Goal: Task Accomplishment & Management: Manage account settings

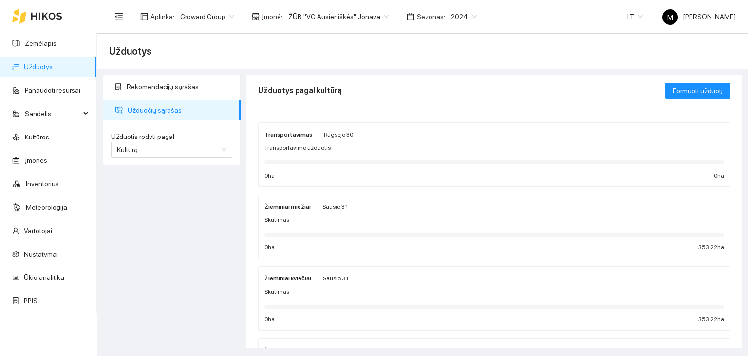
click at [53, 71] on link "Užduotys" at bounding box center [38, 67] width 29 height 8
click at [451, 14] on span "2024" at bounding box center [464, 16] width 26 height 15
click at [444, 127] on div "2026" at bounding box center [451, 129] width 25 height 11
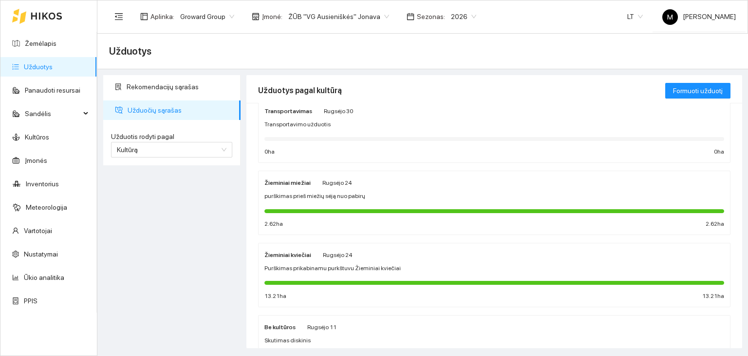
scroll to position [97, 0]
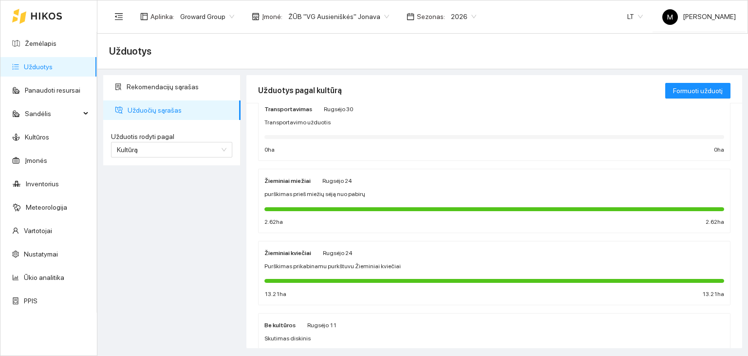
click at [282, 254] on strong "Žieminiai kviečiai" at bounding box center [288, 252] width 47 height 7
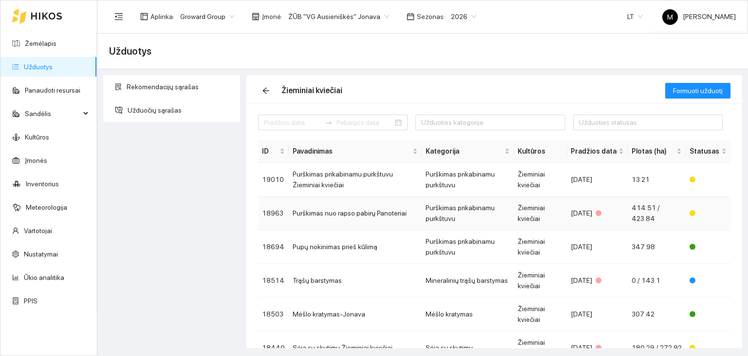
click at [348, 218] on td "Purškimas nuo rapso pabirų Panoteriai" at bounding box center [355, 213] width 133 height 34
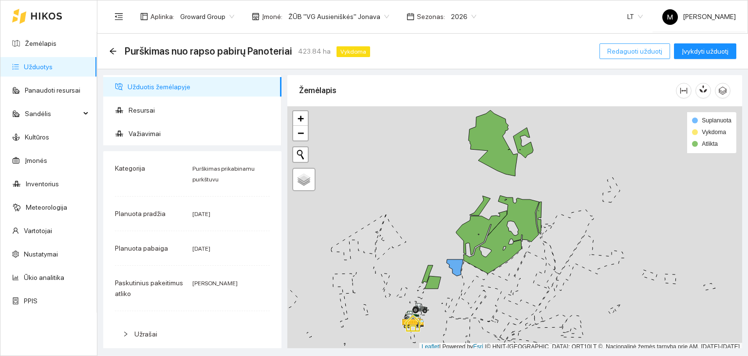
click at [645, 53] on span "Redaguoti užduotį" at bounding box center [635, 51] width 55 height 11
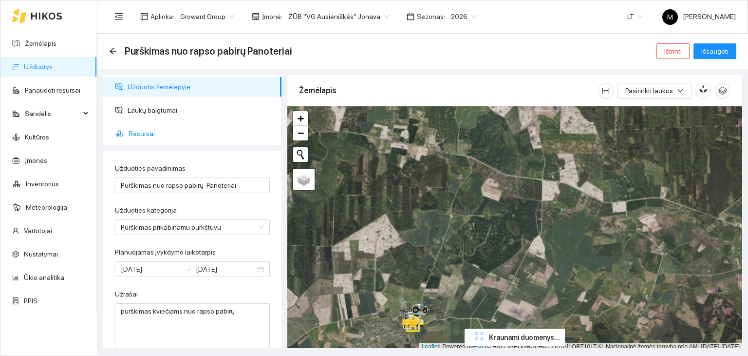
click at [137, 134] on span "Resursai" at bounding box center [201, 133] width 145 height 19
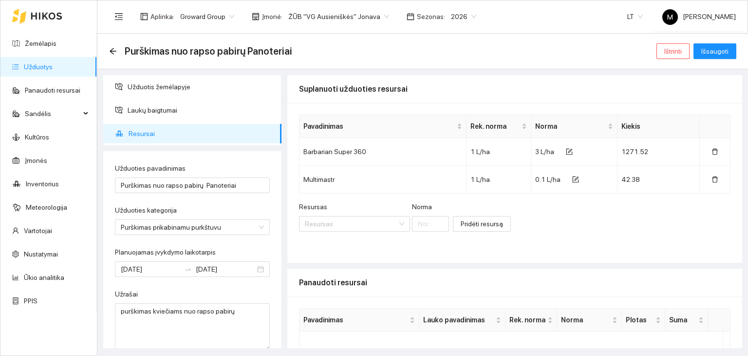
scroll to position [106, 0]
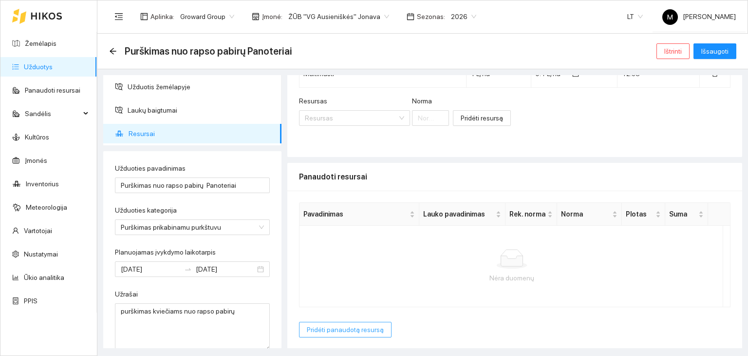
click at [369, 326] on span "Pridėti panaudotą resursą" at bounding box center [345, 329] width 77 height 11
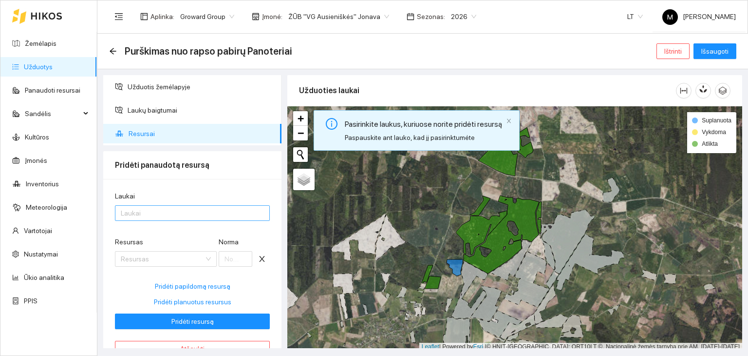
click at [191, 217] on div at bounding box center [187, 213] width 140 height 12
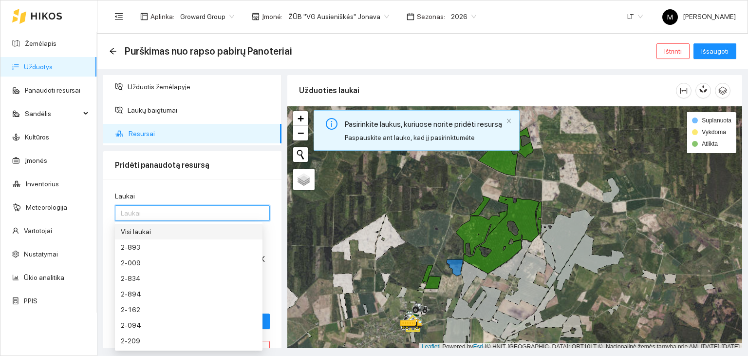
click at [185, 231] on div "Visi laukai" at bounding box center [189, 231] width 136 height 11
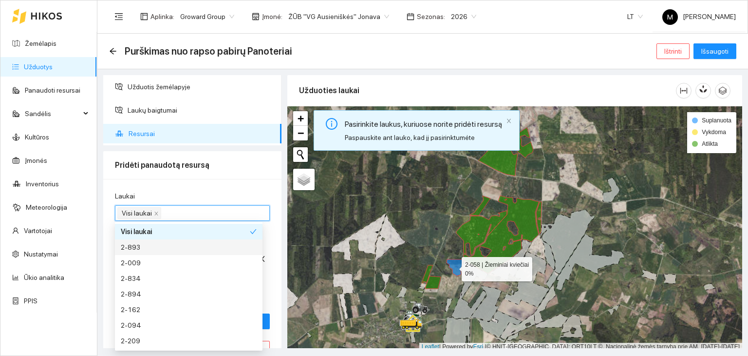
click at [453, 266] on icon at bounding box center [455, 267] width 16 height 17
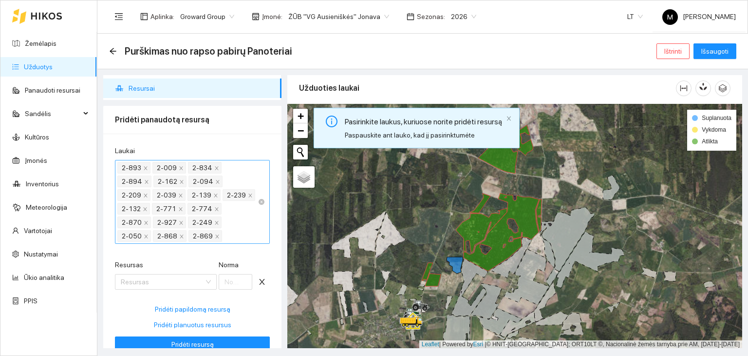
scroll to position [104, 0]
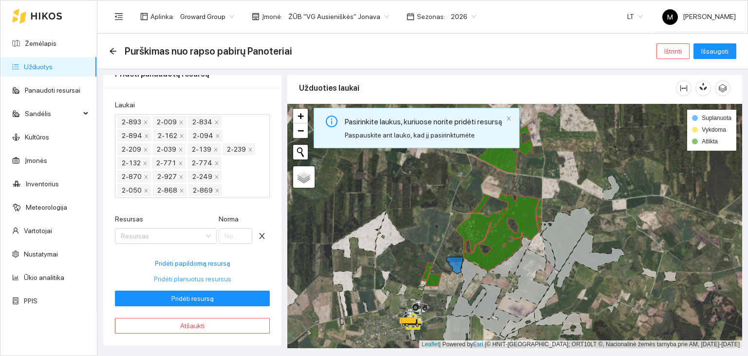
click at [199, 279] on span "Pridėti planuotus resursus" at bounding box center [192, 278] width 77 height 11
type input "3"
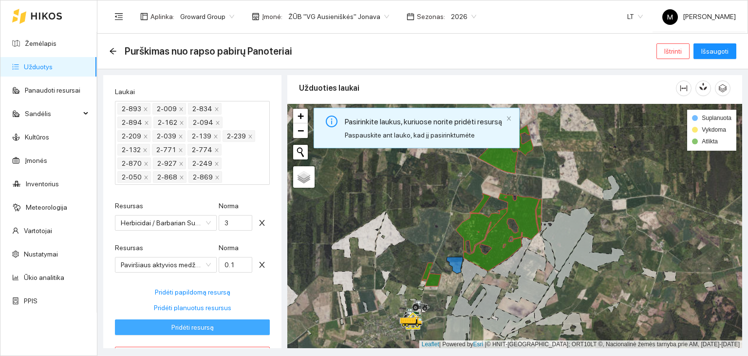
click at [190, 332] on span "Pridėti resursą" at bounding box center [193, 327] width 42 height 11
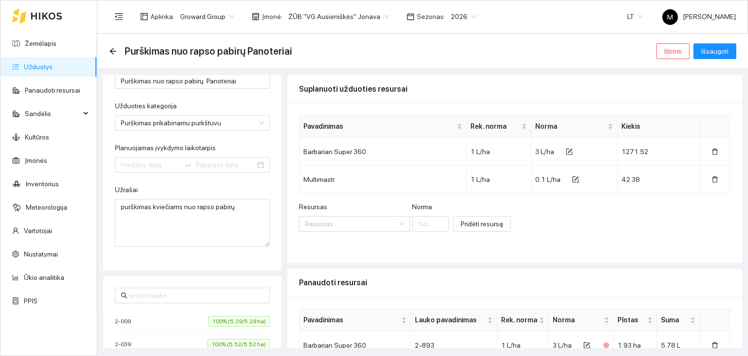
type input "[DATE]"
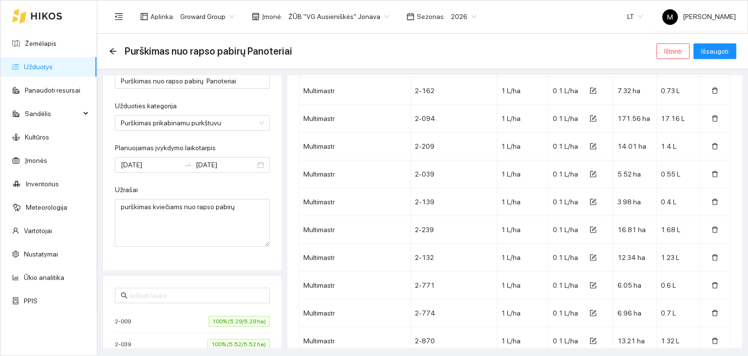
scroll to position [1076, 0]
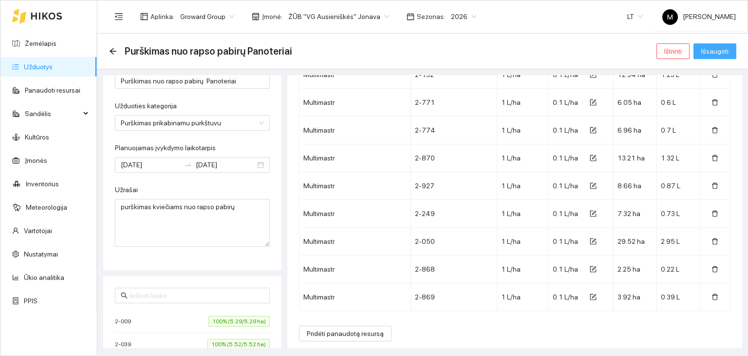
click at [716, 53] on span "Išsaugoti" at bounding box center [715, 51] width 27 height 11
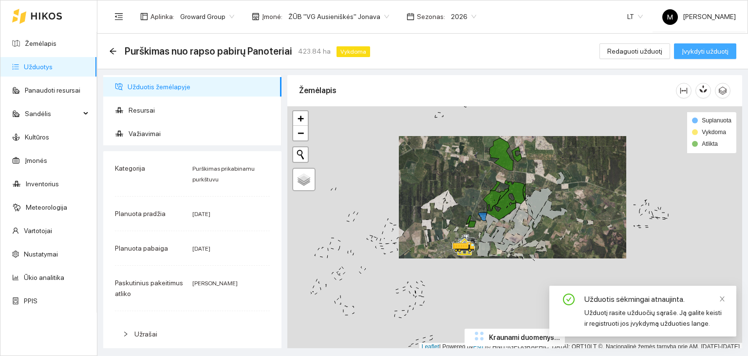
click at [700, 50] on span "Įvykdyti užduotį" at bounding box center [705, 51] width 47 height 11
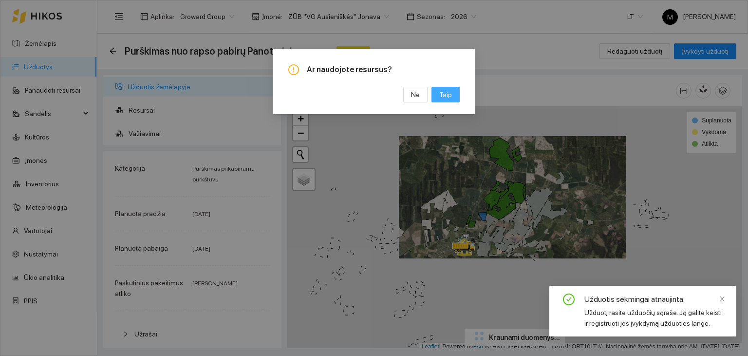
click at [446, 98] on span "Taip" at bounding box center [446, 94] width 13 height 11
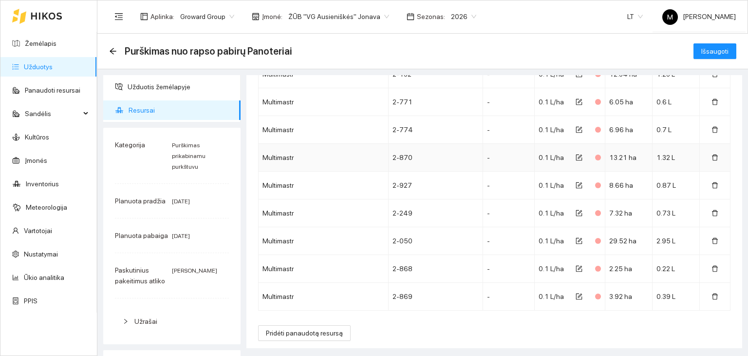
scroll to position [571, 0]
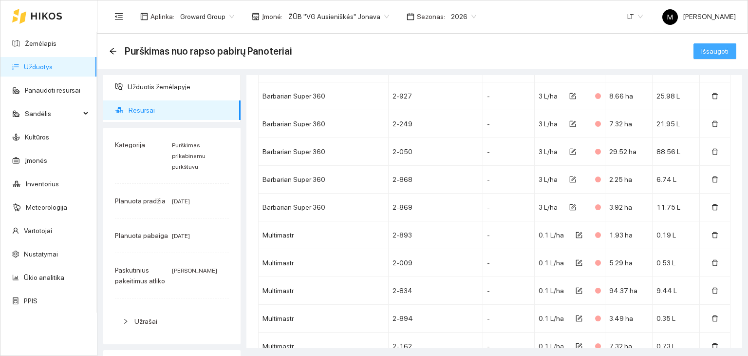
click at [704, 54] on span "Išsaugoti" at bounding box center [715, 51] width 27 height 11
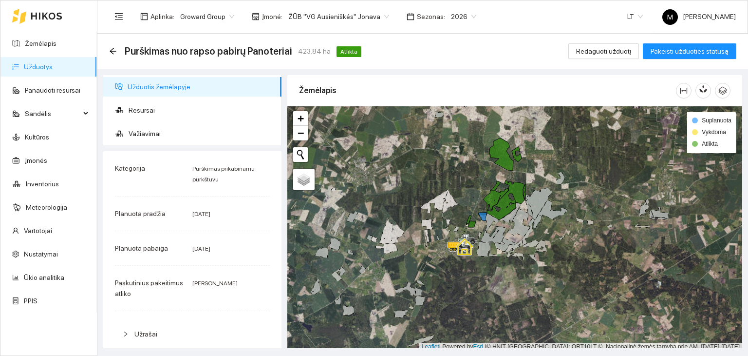
click at [714, 148] on div "Suplanuota Vykdoma Atlikta" at bounding box center [712, 132] width 49 height 41
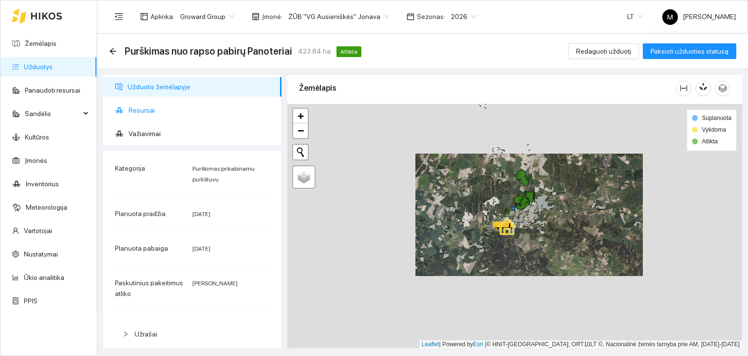
click at [179, 111] on span "Resursai" at bounding box center [201, 109] width 145 height 19
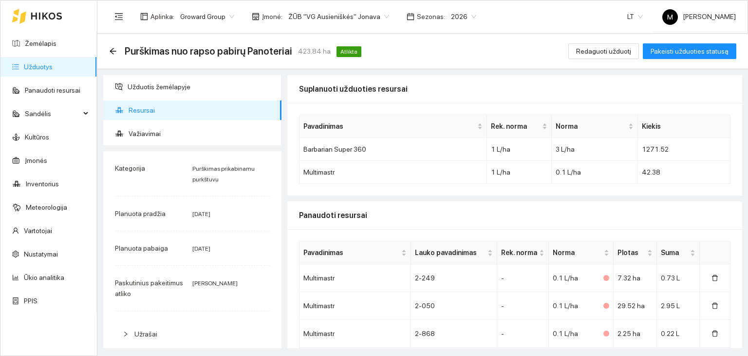
click at [53, 68] on link "Užduotys" at bounding box center [38, 67] width 29 height 8
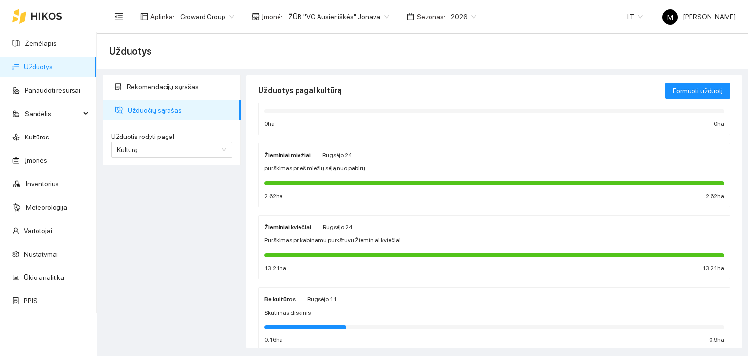
scroll to position [146, 0]
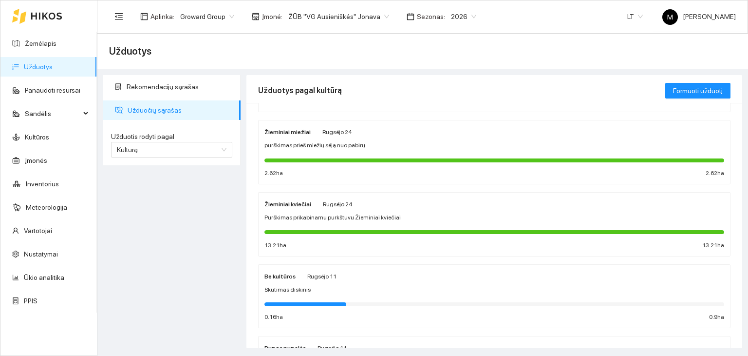
click at [332, 208] on div "Žieminiai kviečiai [PERSON_NAME] 24 Purškimas prikabinamu purkštuvu Žieminiai k…" at bounding box center [495, 224] width 460 height 52
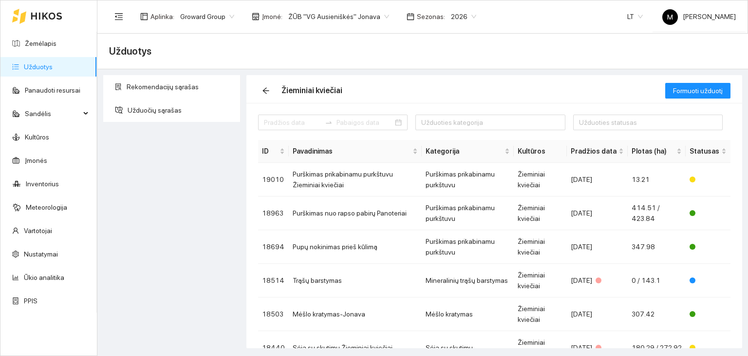
click at [39, 67] on link "Užduotys" at bounding box center [38, 67] width 29 height 8
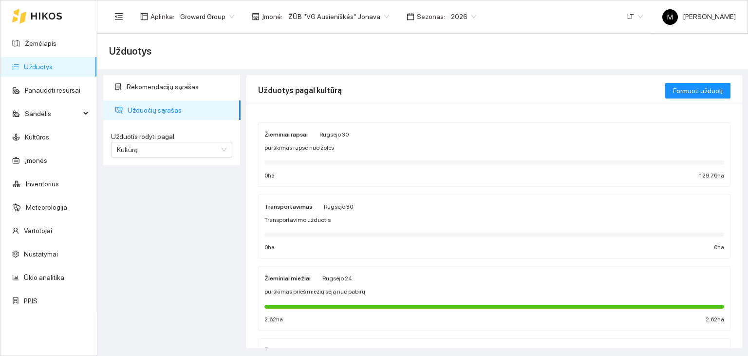
click at [324, 154] on div "Žieminiai rapsai [PERSON_NAME] 30 purškimas rapso nuo žolės 0 ha 129.76 ha" at bounding box center [495, 155] width 460 height 52
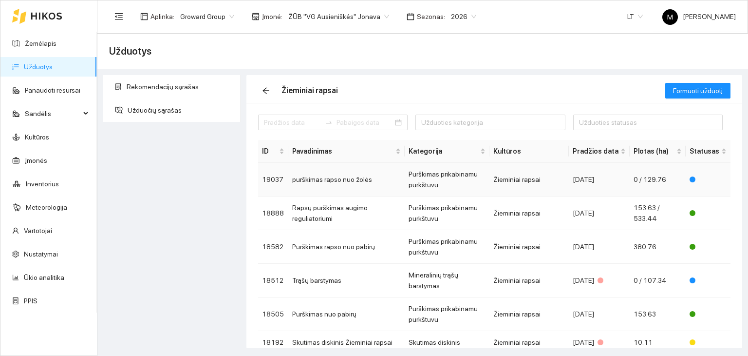
click at [339, 181] on td "purškimas rapso nuo žolės" at bounding box center [346, 180] width 116 height 34
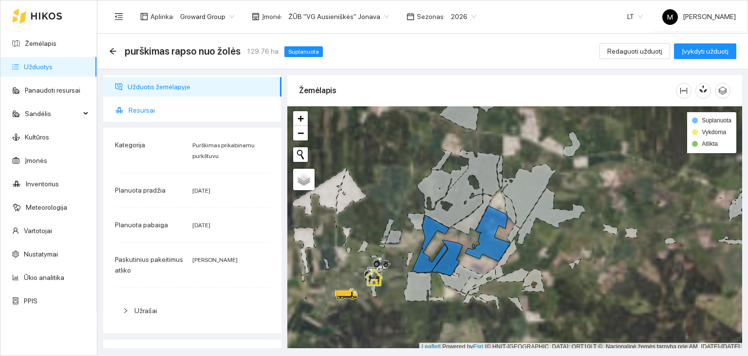
click at [150, 110] on span "Resursai" at bounding box center [201, 109] width 145 height 19
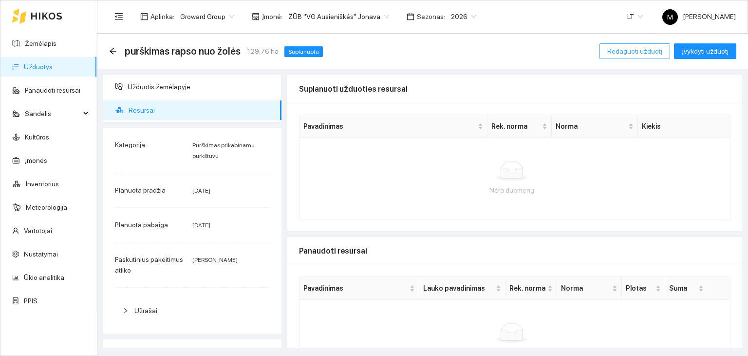
click at [624, 50] on span "Redaguoti užduotį" at bounding box center [635, 51] width 55 height 11
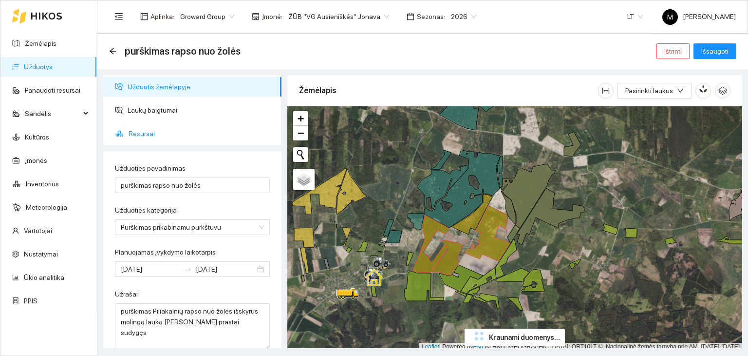
click at [142, 128] on span "Resursai" at bounding box center [201, 133] width 145 height 19
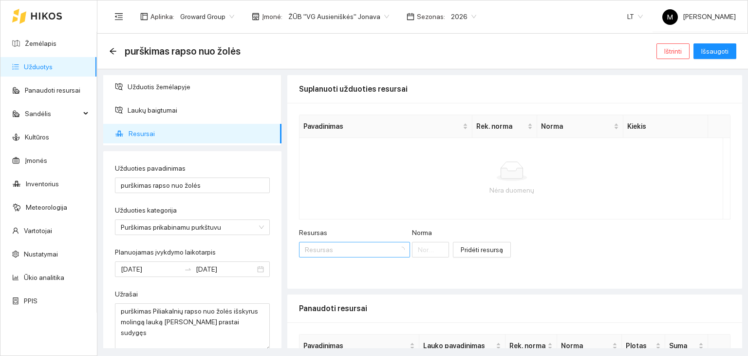
click at [349, 254] on input "Resursas" at bounding box center [351, 249] width 93 height 15
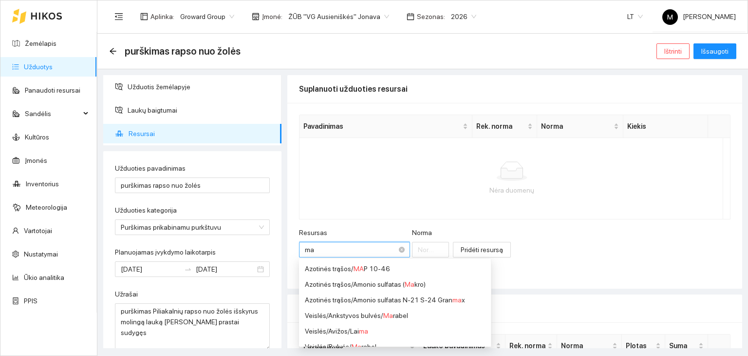
type input "map"
click at [356, 297] on div "Fosforo trąšos (P) / MAP 12-61" at bounding box center [363, 299] width 117 height 11
type input "1"
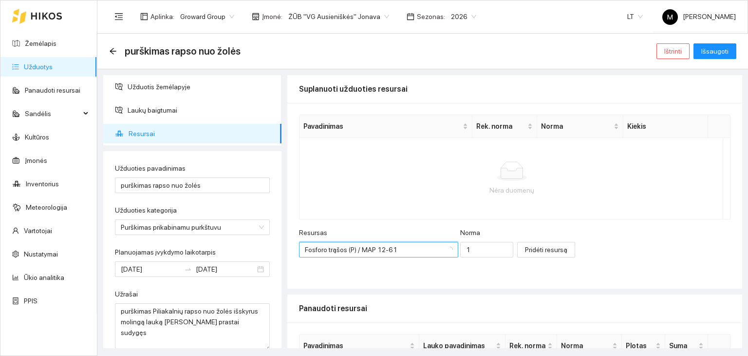
scroll to position [117, 0]
click at [460, 252] on input "1" at bounding box center [486, 250] width 53 height 16
type input "25"
click at [535, 246] on span "Pridėti resursą" at bounding box center [546, 249] width 42 height 11
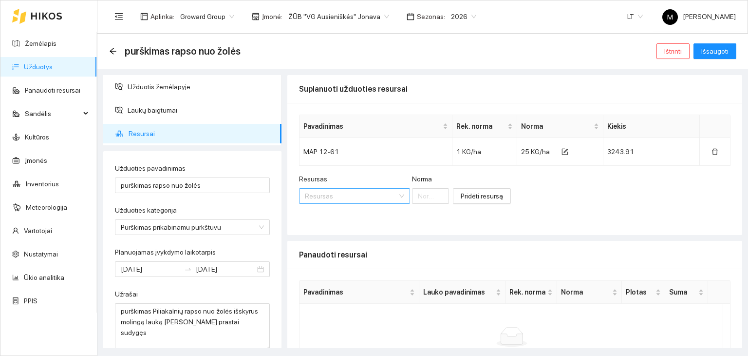
click at [346, 193] on input "Resursas" at bounding box center [351, 196] width 93 height 15
type input "soluso"
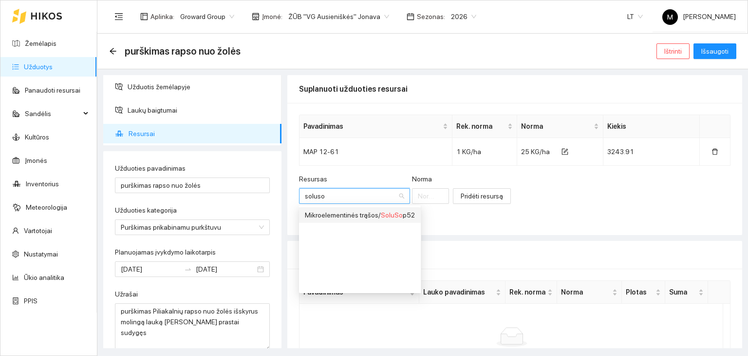
click at [344, 210] on div "Mikroelementinės trąšos / SoluSo p52" at bounding box center [360, 215] width 110 height 11
type input "1"
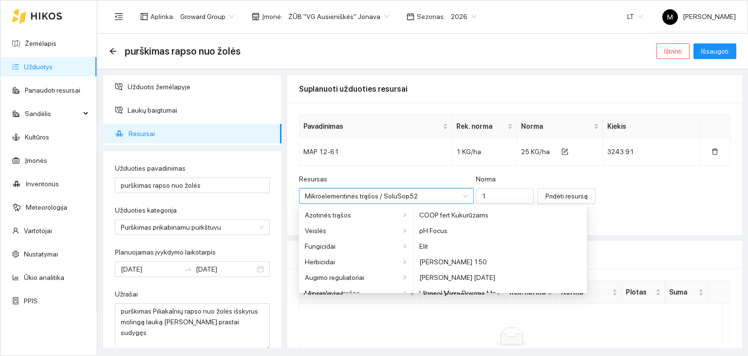
scroll to position [569, 0]
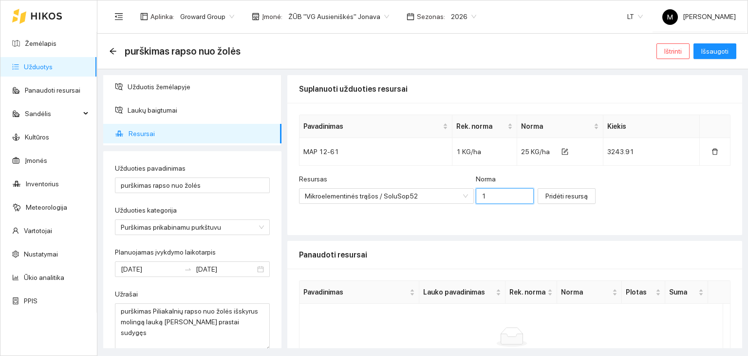
click at [478, 195] on input "1" at bounding box center [505, 196] width 58 height 16
type input "25"
click at [546, 194] on span "Pridėti resursą" at bounding box center [567, 196] width 42 height 11
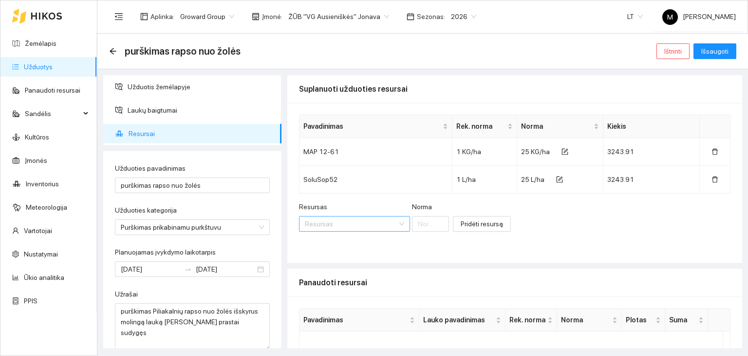
click at [321, 221] on input "Resursas" at bounding box center [351, 223] width 93 height 15
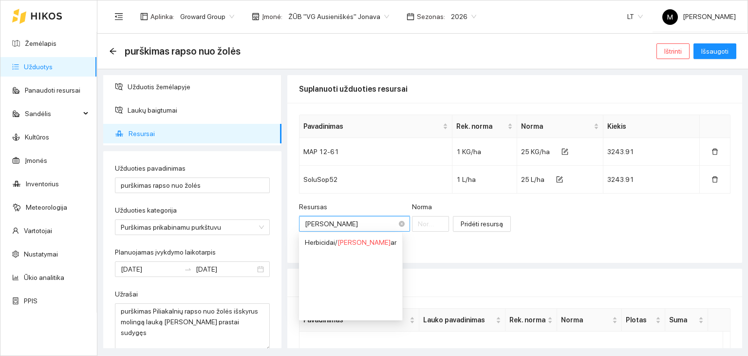
type input "[PERSON_NAME]"
click at [325, 240] on div "Herbicidai / [PERSON_NAME] r" at bounding box center [349, 242] width 88 height 11
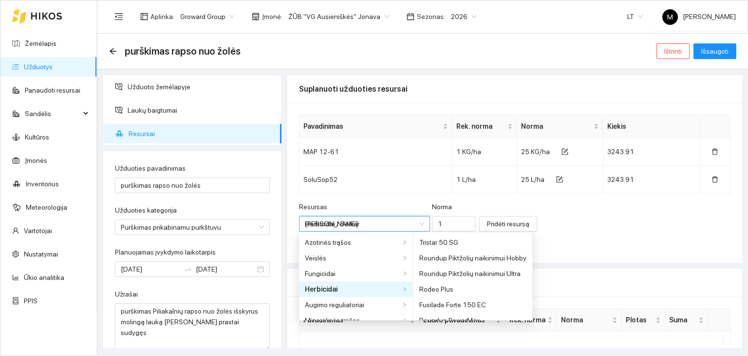
type input "1"
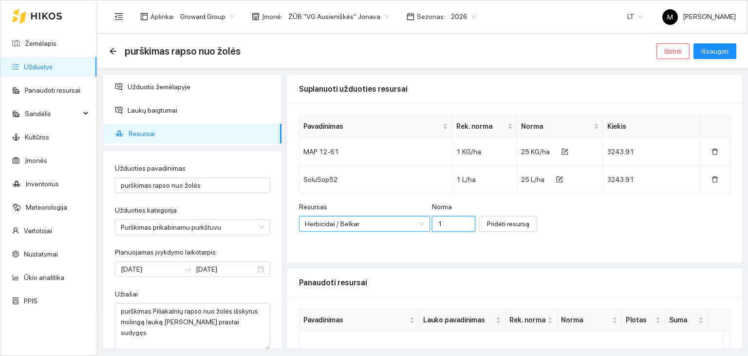
click at [432, 222] on input "1" at bounding box center [454, 224] width 44 height 16
type input "12.5"
click at [487, 224] on span "Pridėti resursą" at bounding box center [508, 223] width 42 height 11
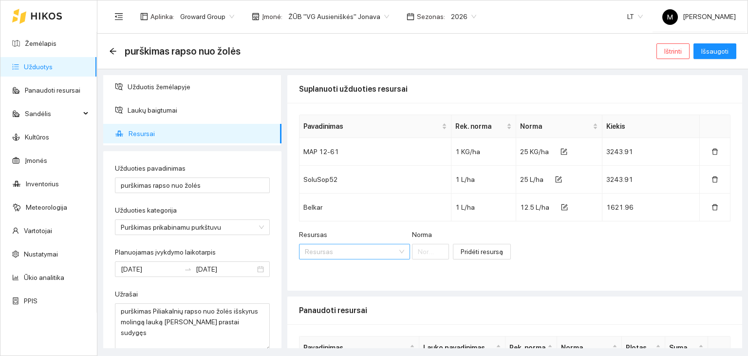
click at [338, 248] on input "Resursas" at bounding box center [351, 251] width 93 height 15
type input "metazami"
click at [336, 267] on div "Herbicidai / Metazami x" at bounding box center [338, 270] width 66 height 11
type input "1"
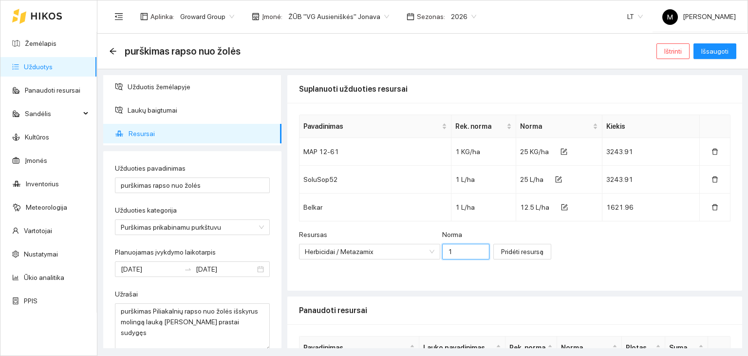
click at [449, 257] on input "1" at bounding box center [465, 252] width 47 height 16
type input "25"
click at [501, 248] on span "Pridėti resursą" at bounding box center [522, 251] width 42 height 11
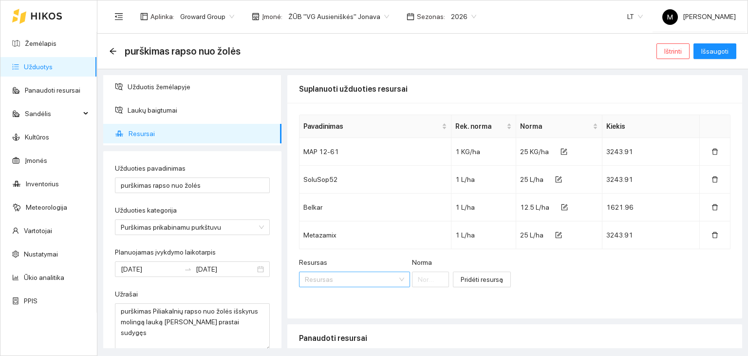
click at [306, 281] on input "Resursas" at bounding box center [351, 279] width 93 height 15
type input "[PERSON_NAME]"
click at [341, 182] on ul "Herbicidai / [PERSON_NAME]" at bounding box center [329, 225] width 60 height 88
click at [340, 187] on span "Mota" at bounding box center [346, 191] width 16 height 8
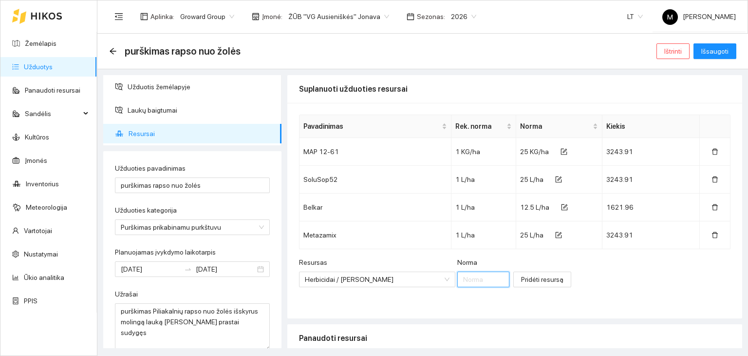
click at [458, 284] on input "Norma" at bounding box center [484, 279] width 52 height 16
type input "40"
click at [521, 276] on span "Pridėti resursą" at bounding box center [542, 279] width 42 height 11
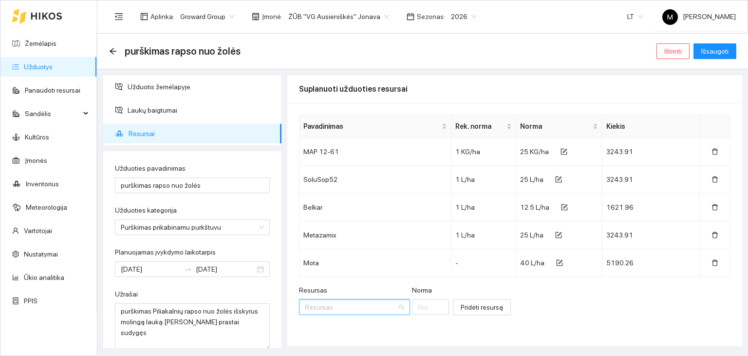
click at [359, 312] on input "Resursas" at bounding box center [351, 307] width 93 height 15
type input "multim"
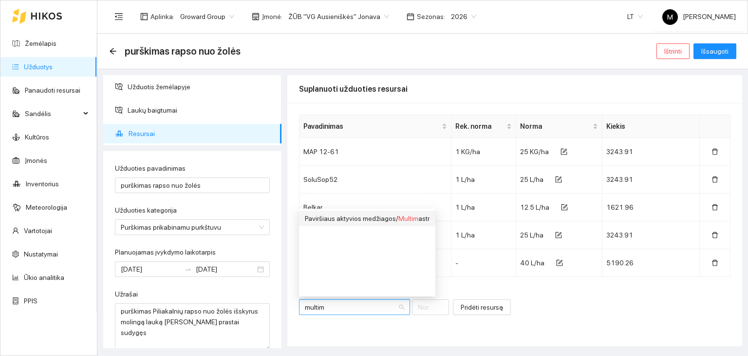
click at [387, 216] on div "Paviršiaus aktyvios medžiagos / Multim astr" at bounding box center [367, 218] width 125 height 11
type input "1"
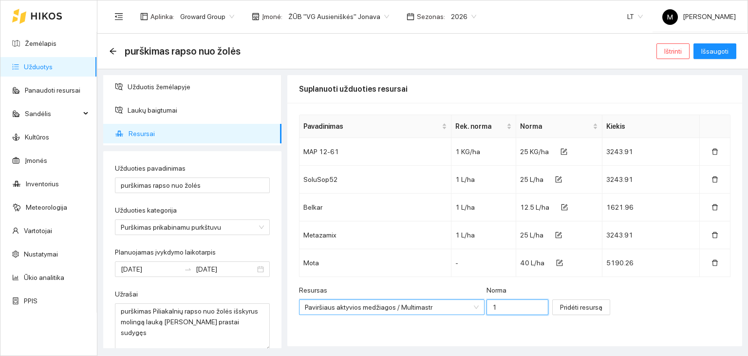
click at [492, 310] on input "1" at bounding box center [518, 307] width 62 height 16
type input "0.1"
click at [560, 303] on span "Pridėti resursą" at bounding box center [581, 307] width 42 height 11
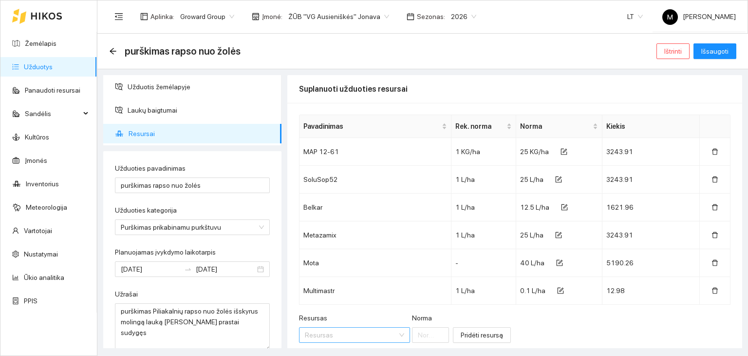
click at [366, 332] on input "Resursas" at bounding box center [351, 334] width 93 height 15
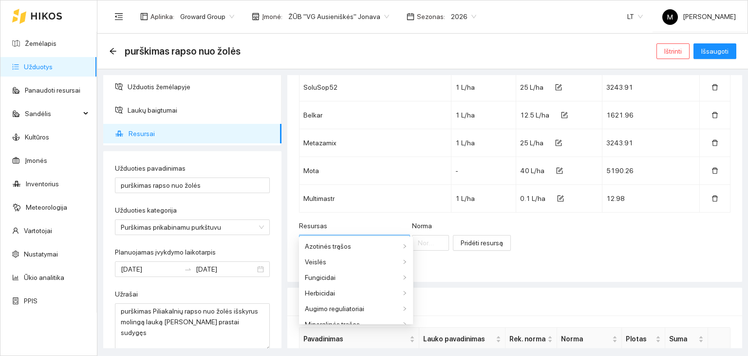
scroll to position [97, 0]
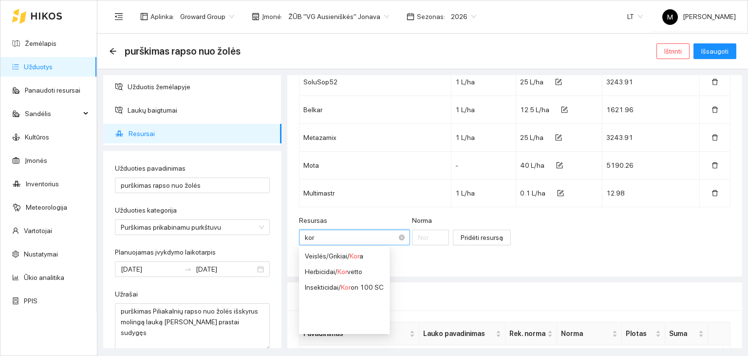
type input "koro"
click at [363, 258] on div "Insekticidai / Koro n 100 SC" at bounding box center [344, 255] width 79 height 11
type input "1"
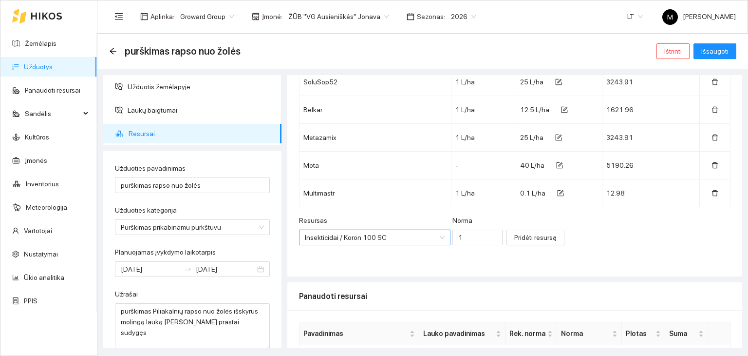
scroll to position [631, 0]
click at [453, 235] on input "1" at bounding box center [478, 237] width 51 height 16
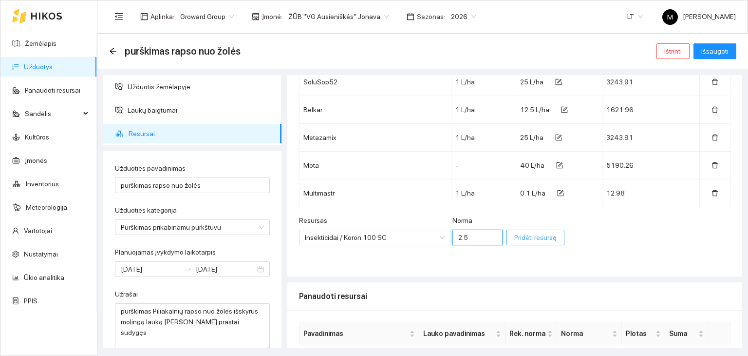
type input "2.5"
click at [515, 232] on span "Pridėti resursą" at bounding box center [536, 237] width 42 height 11
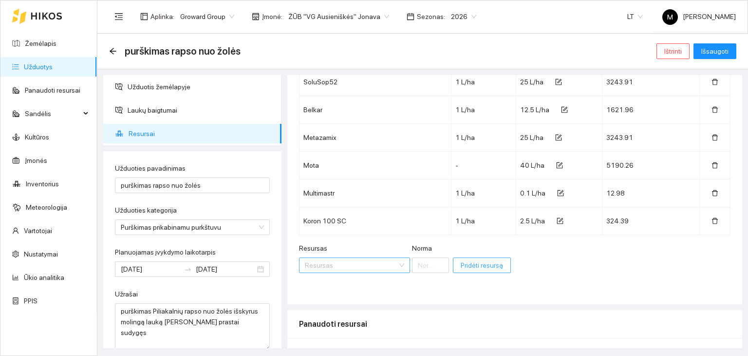
click at [340, 271] on span at bounding box center [351, 265] width 93 height 15
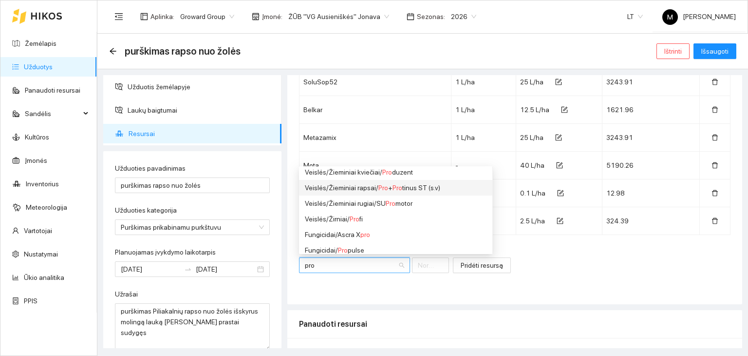
scroll to position [0, 0]
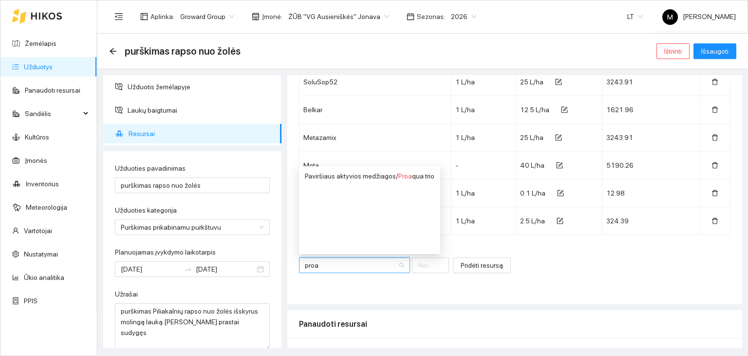
type input "proaq"
click at [383, 174] on div "Paviršiaus aktyvios medžiagos / Proaq ua trio" at bounding box center [370, 176] width 130 height 11
type input "1"
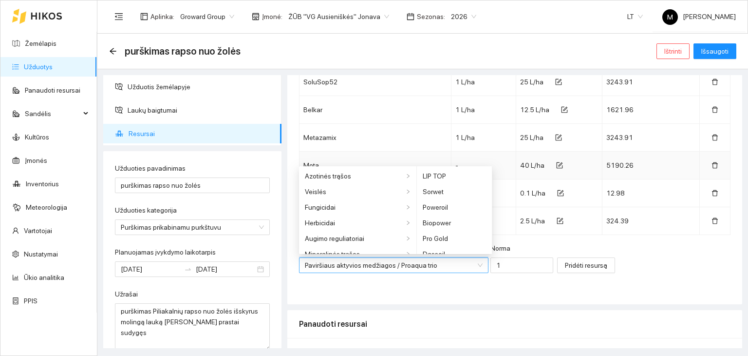
scroll to position [257, 0]
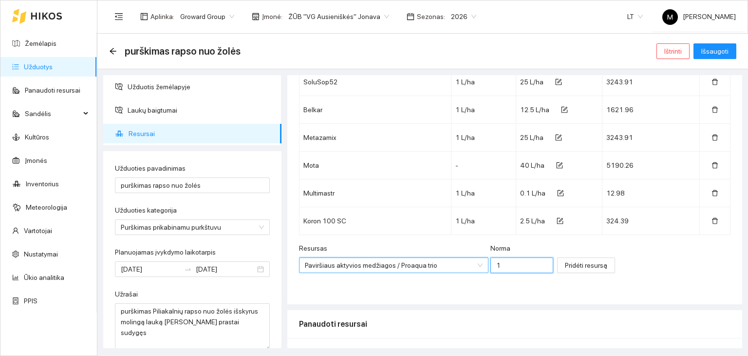
click at [491, 264] on input "1" at bounding box center [522, 265] width 63 height 16
type input "0.05"
click at [491, 278] on div "Resursas Paviršiaus aktyvios medžiagos / Proaqua trio [PERSON_NAME] 0.05" at bounding box center [426, 264] width 254 height 42
click at [565, 264] on span "Pridėti resursą" at bounding box center [586, 265] width 42 height 11
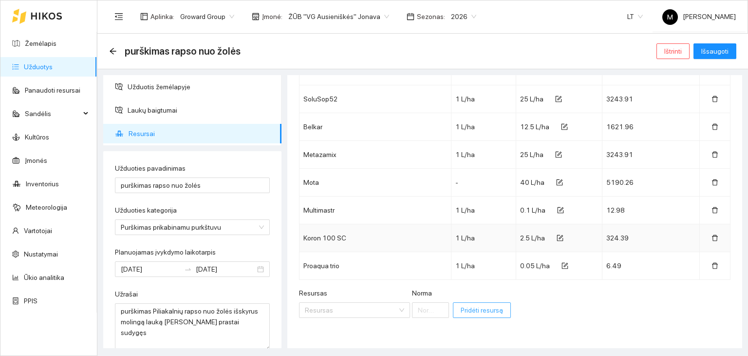
scroll to position [97, 0]
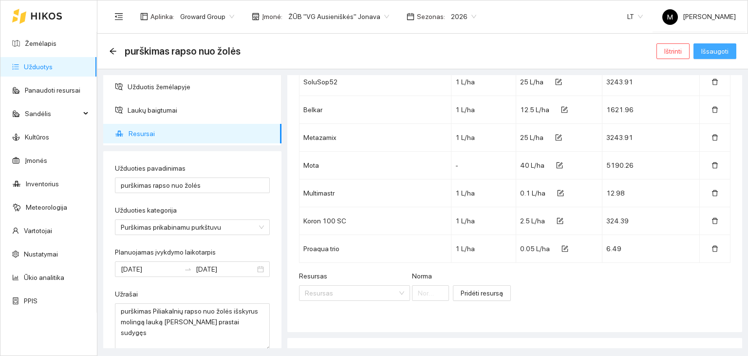
click at [711, 48] on span "Išsaugoti" at bounding box center [715, 51] width 27 height 11
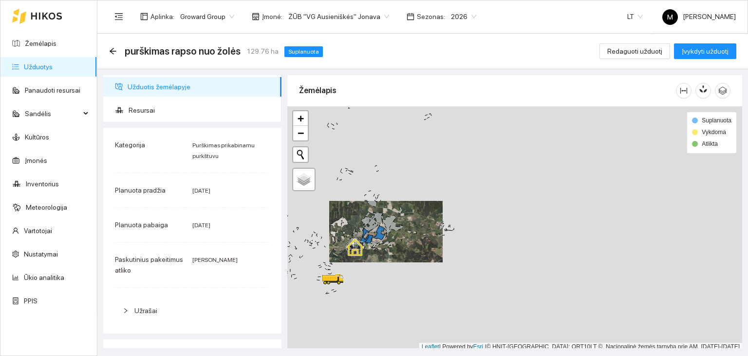
scroll to position [2, 0]
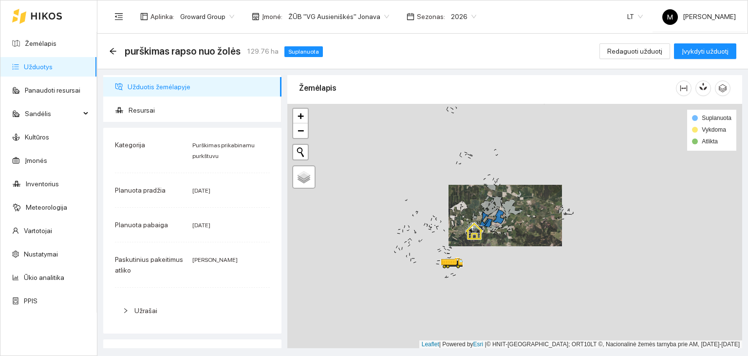
drag, startPoint x: 319, startPoint y: 214, endPoint x: 454, endPoint y: 201, distance: 135.6
click at [454, 201] on div at bounding box center [514, 226] width 455 height 245
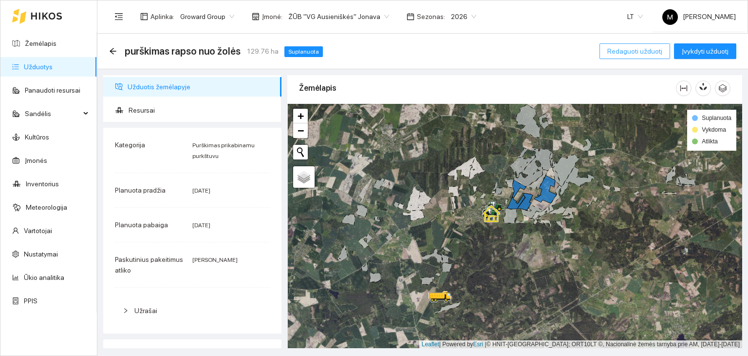
click at [642, 51] on span "Redaguoti užduotį" at bounding box center [635, 51] width 55 height 11
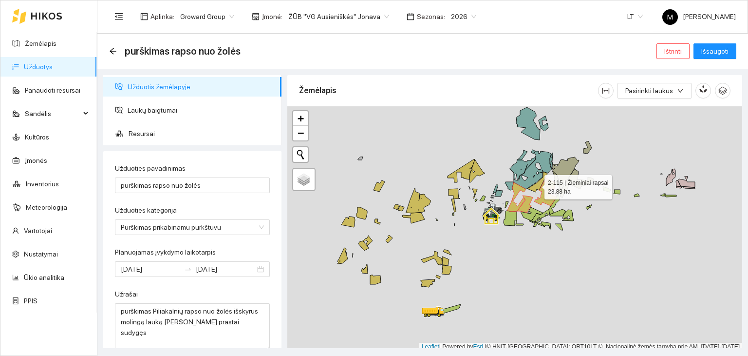
click at [537, 185] on icon at bounding box center [538, 182] width 20 height 20
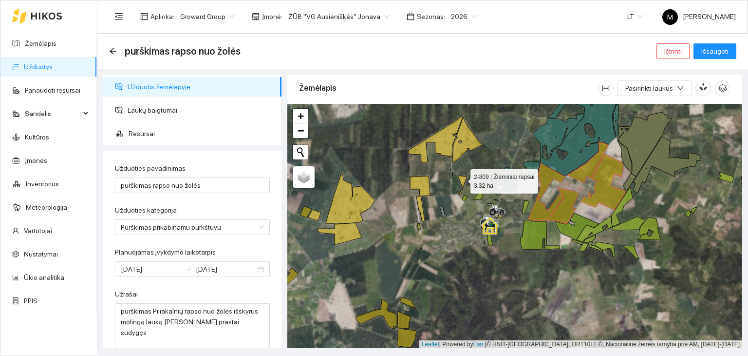
click at [461, 178] on icon at bounding box center [462, 184] width 9 height 19
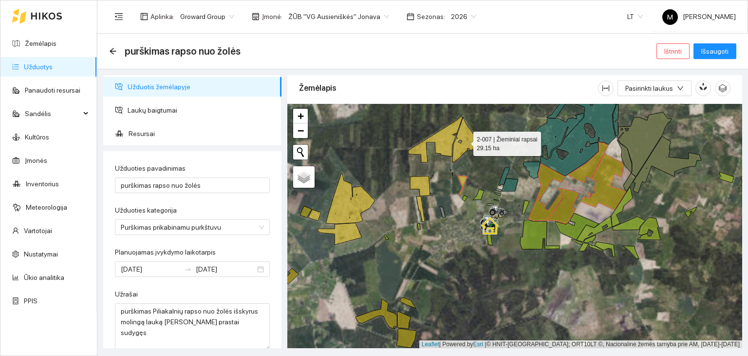
click at [462, 150] on icon at bounding box center [468, 139] width 31 height 45
click at [449, 146] on icon at bounding box center [435, 139] width 55 height 46
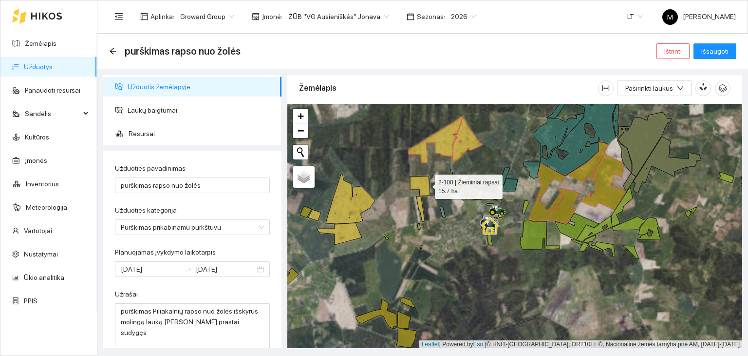
click at [426, 184] on icon at bounding box center [420, 186] width 20 height 20
click at [420, 203] on icon at bounding box center [421, 209] width 8 height 26
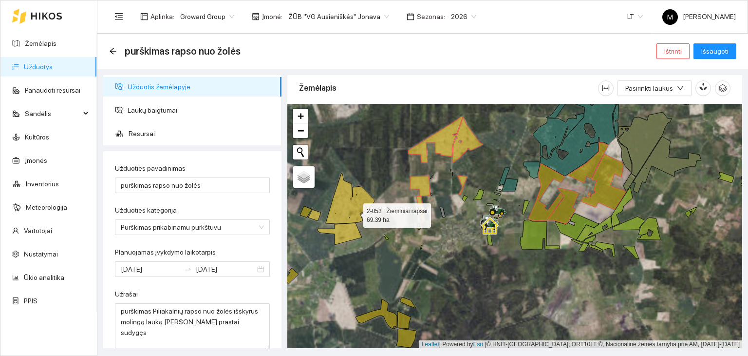
click at [355, 212] on icon at bounding box center [350, 198] width 49 height 51
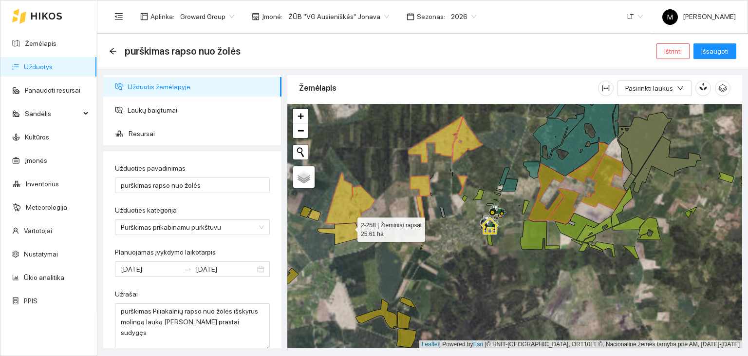
click at [349, 230] on icon at bounding box center [340, 234] width 44 height 22
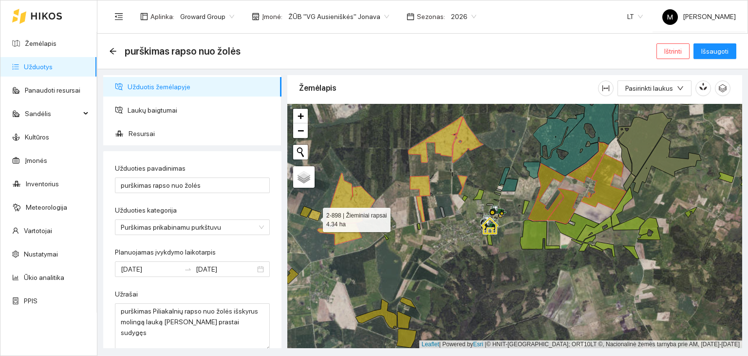
click at [315, 217] on icon at bounding box center [314, 215] width 13 height 11
click at [308, 215] on icon at bounding box center [306, 211] width 12 height 11
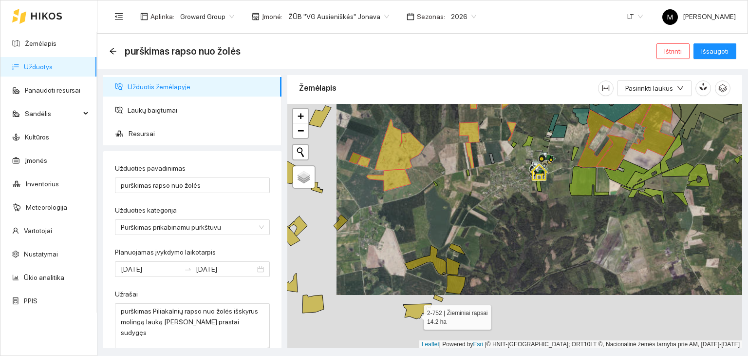
click at [415, 314] on icon at bounding box center [417, 311] width 28 height 15
click at [440, 297] on icon at bounding box center [439, 297] width 10 height 7
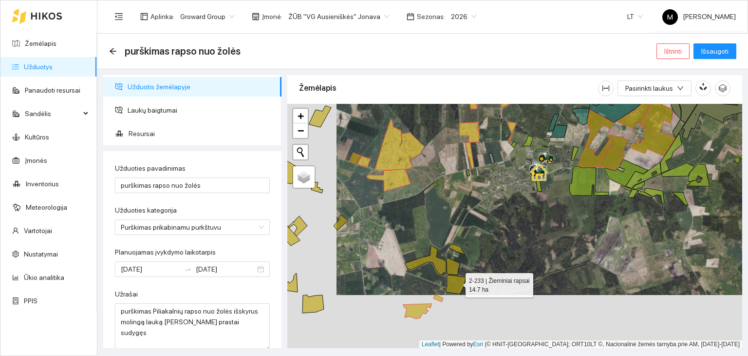
click at [457, 282] on icon at bounding box center [456, 284] width 20 height 19
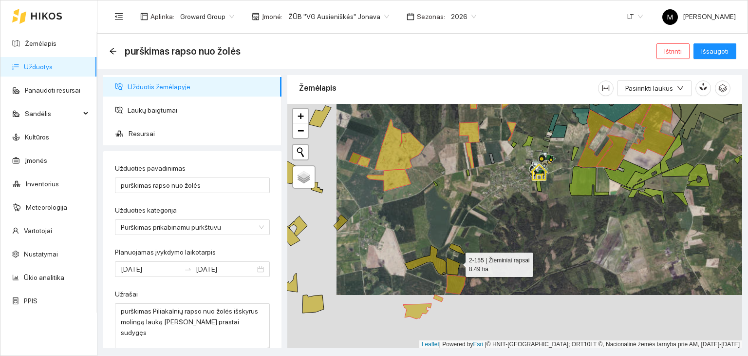
click at [456, 262] on icon at bounding box center [454, 266] width 14 height 18
click at [456, 248] on icon at bounding box center [457, 249] width 16 height 11
click at [440, 262] on icon at bounding box center [425, 260] width 41 height 30
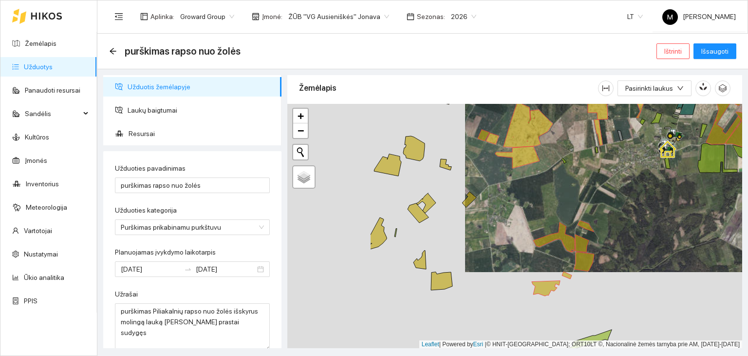
drag, startPoint x: 359, startPoint y: 241, endPoint x: 516, endPoint y: 232, distance: 157.6
click at [516, 232] on div at bounding box center [514, 226] width 455 height 245
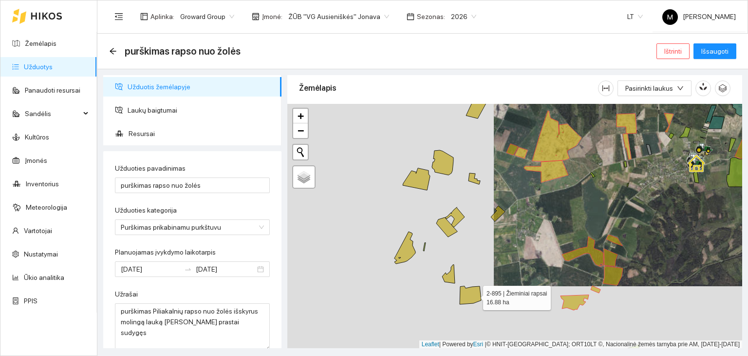
click at [475, 295] on icon at bounding box center [470, 295] width 21 height 18
click at [449, 275] on icon at bounding box center [448, 274] width 13 height 19
click at [411, 250] on icon at bounding box center [405, 247] width 21 height 32
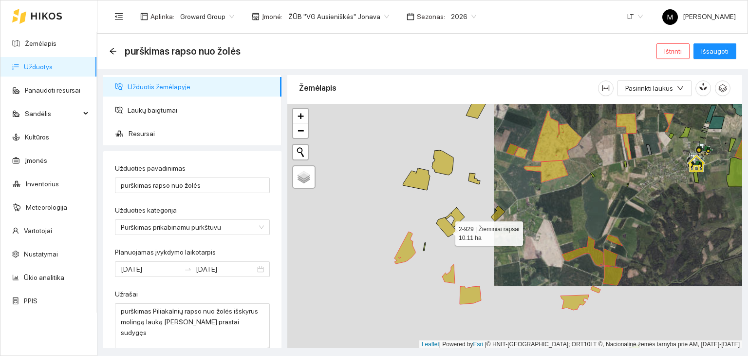
click at [446, 230] on icon at bounding box center [447, 226] width 21 height 19
click at [458, 215] on icon at bounding box center [454, 217] width 19 height 20
click at [499, 215] on icon at bounding box center [498, 214] width 14 height 16
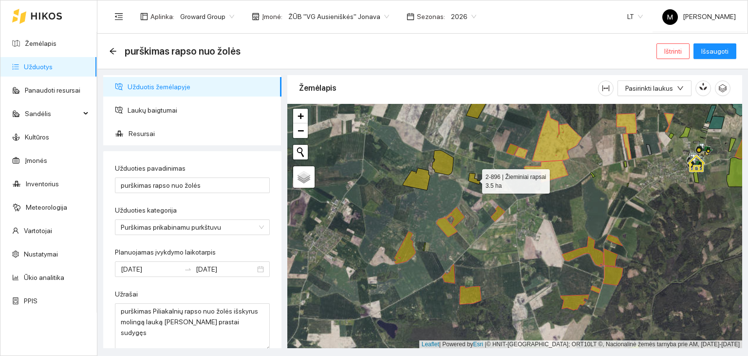
click at [471, 178] on icon at bounding box center [475, 178] width 12 height 11
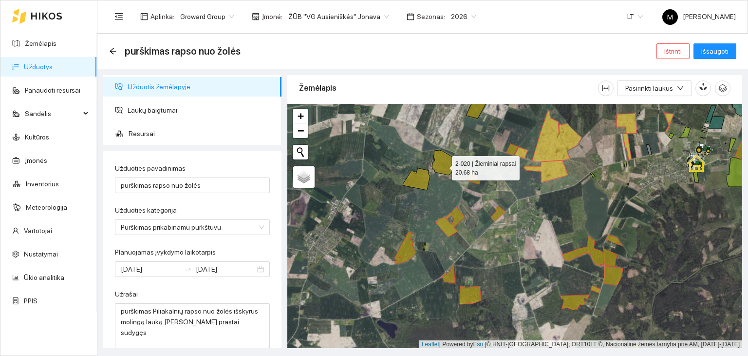
click at [443, 165] on icon at bounding box center [442, 162] width 21 height 25
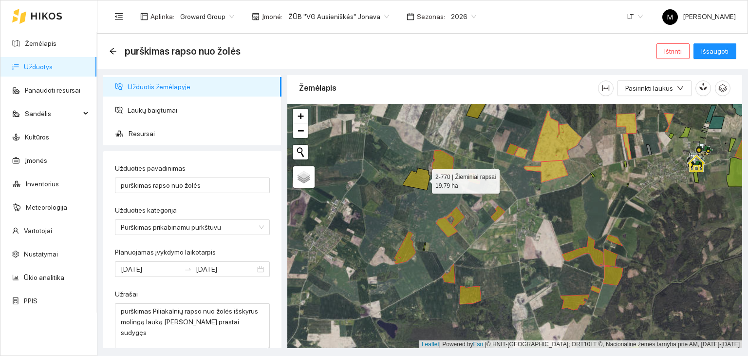
click at [423, 178] on icon at bounding box center [416, 179] width 27 height 22
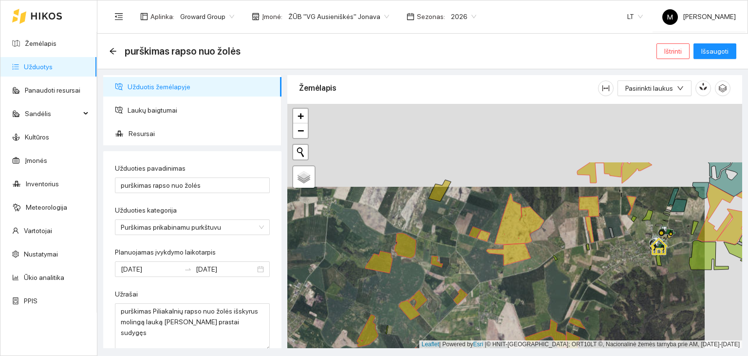
drag, startPoint x: 492, startPoint y: 160, endPoint x: 454, endPoint y: 243, distance: 91.1
click at [454, 243] on div at bounding box center [514, 226] width 455 height 245
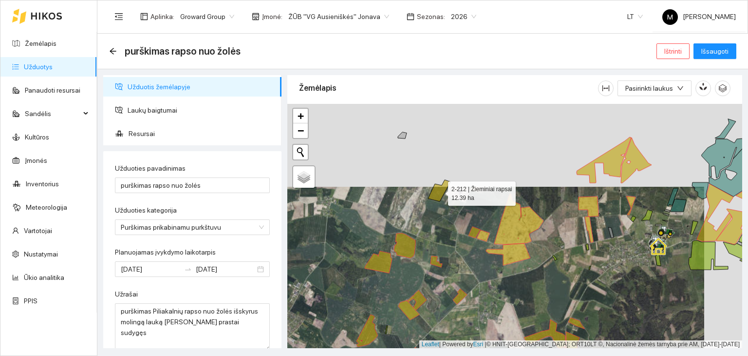
click at [440, 195] on icon at bounding box center [439, 190] width 22 height 21
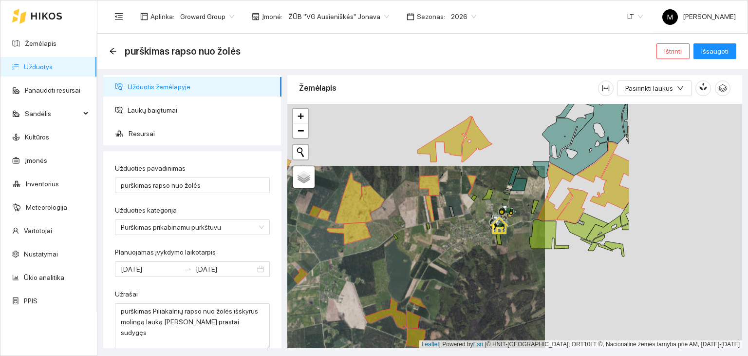
drag, startPoint x: 596, startPoint y: 263, endPoint x: 437, endPoint y: 242, distance: 160.7
click at [437, 242] on div at bounding box center [514, 226] width 455 height 245
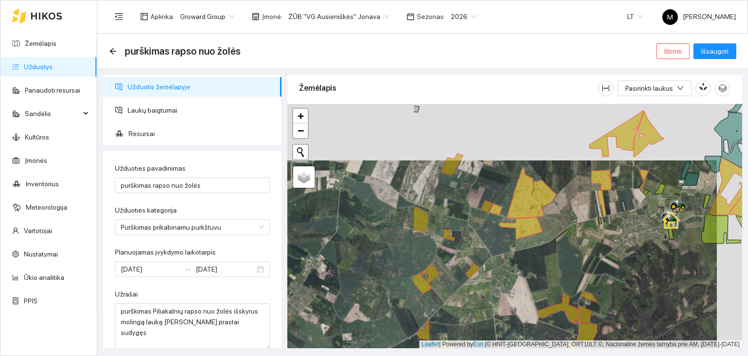
drag, startPoint x: 364, startPoint y: 273, endPoint x: 536, endPoint y: 268, distance: 172.1
click at [536, 268] on div at bounding box center [514, 226] width 455 height 245
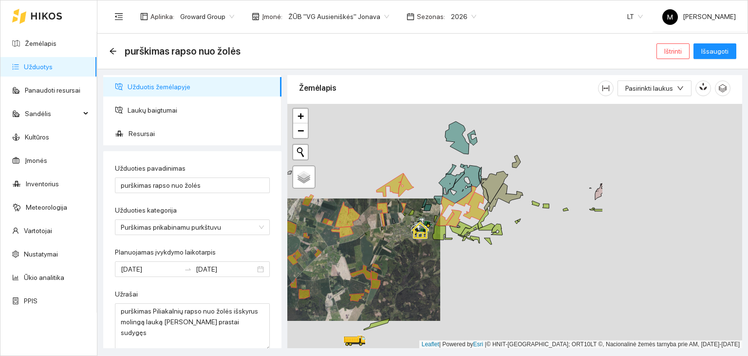
drag, startPoint x: 570, startPoint y: 266, endPoint x: 376, endPoint y: 251, distance: 194.0
click at [376, 251] on div at bounding box center [514, 226] width 455 height 245
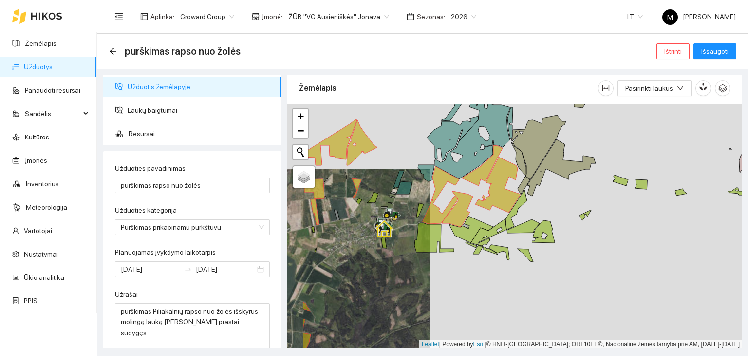
drag, startPoint x: 401, startPoint y: 279, endPoint x: 503, endPoint y: 256, distance: 104.4
click at [503, 256] on div at bounding box center [514, 226] width 455 height 245
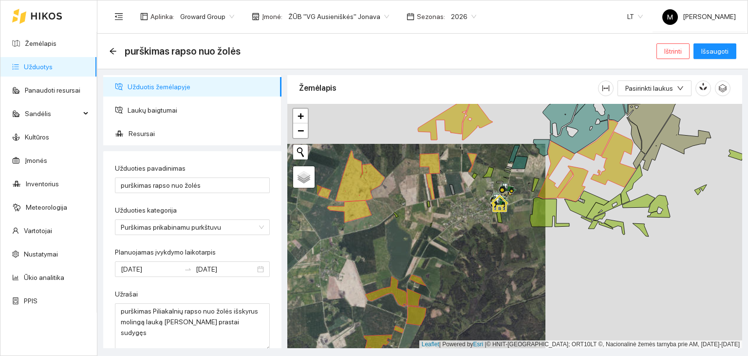
drag, startPoint x: 428, startPoint y: 280, endPoint x: 501, endPoint y: 273, distance: 73.5
click at [501, 273] on div at bounding box center [514, 226] width 455 height 245
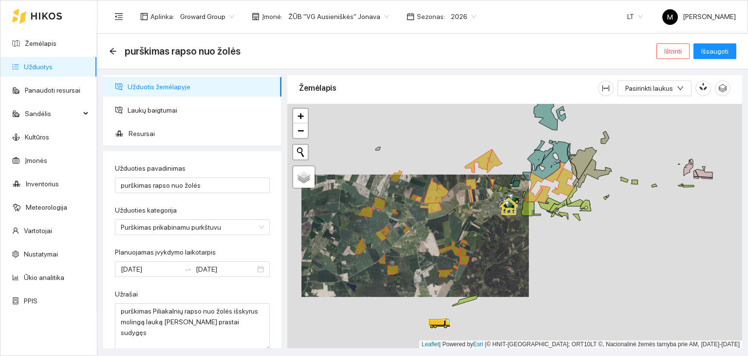
drag, startPoint x: 474, startPoint y: 312, endPoint x: 478, endPoint y: 287, distance: 25.7
click at [478, 287] on div at bounding box center [514, 226] width 455 height 245
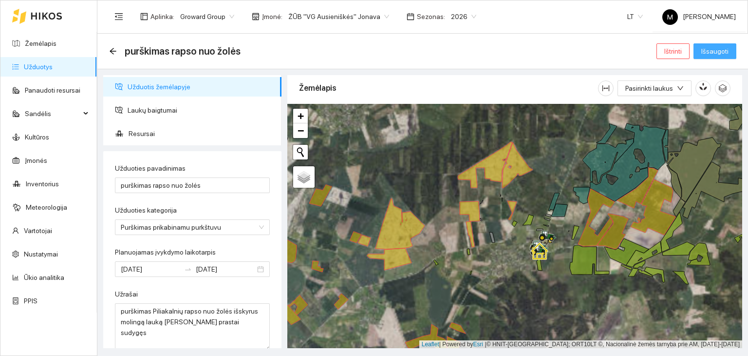
click at [710, 57] on button "Išsaugoti" at bounding box center [715, 51] width 43 height 16
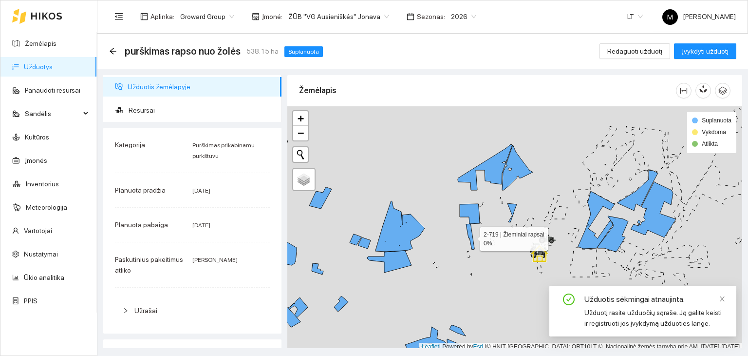
click at [472, 236] on icon at bounding box center [470, 237] width 8 height 26
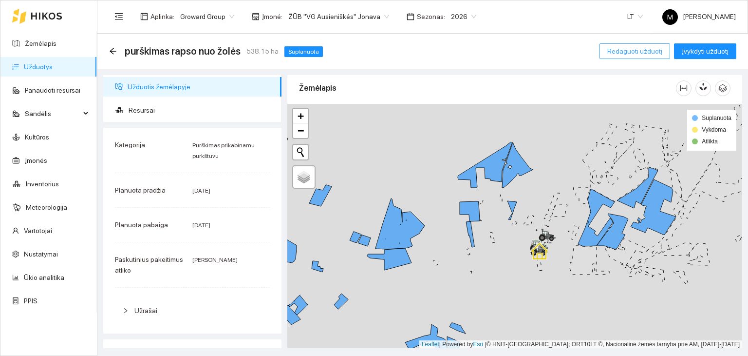
click at [640, 51] on span "Redaguoti užduotį" at bounding box center [635, 51] width 55 height 11
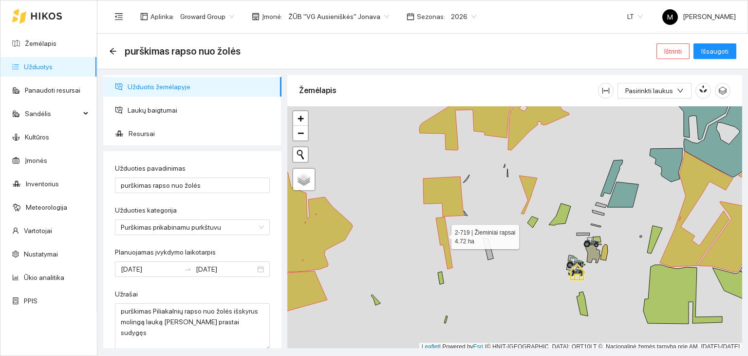
click at [443, 234] on icon at bounding box center [444, 243] width 17 height 52
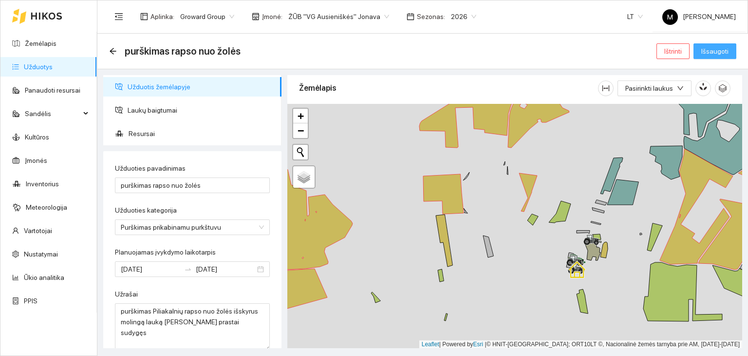
click at [724, 55] on span "Išsaugoti" at bounding box center [715, 51] width 27 height 11
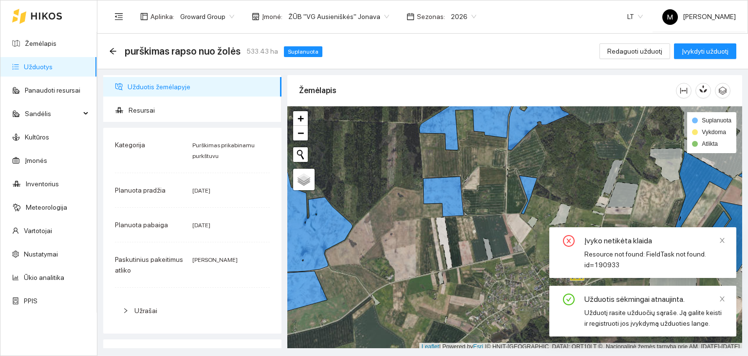
click at [24, 64] on link "Užduotys" at bounding box center [38, 67] width 29 height 8
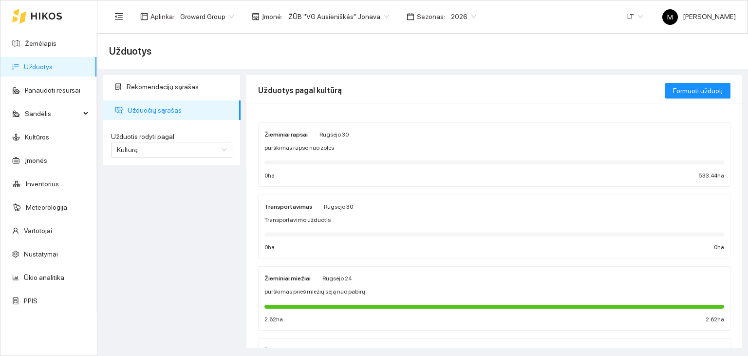
click at [382, 155] on div "Žieminiai rapsai [PERSON_NAME] 30 purškimas rapso nuo žolės 0 ha 533.44 ha" at bounding box center [495, 155] width 460 height 52
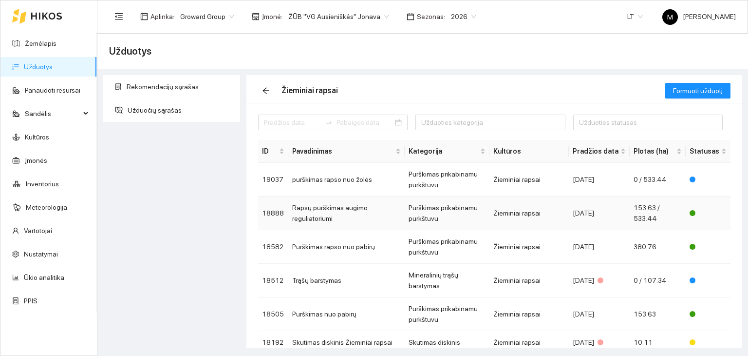
click at [353, 210] on td "Rapsų purškimas augimo reguliatoriumi" at bounding box center [346, 213] width 116 height 34
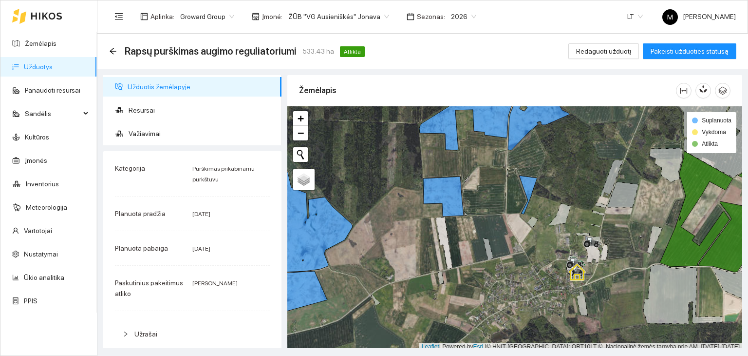
click at [53, 69] on link "Užduotys" at bounding box center [38, 67] width 29 height 8
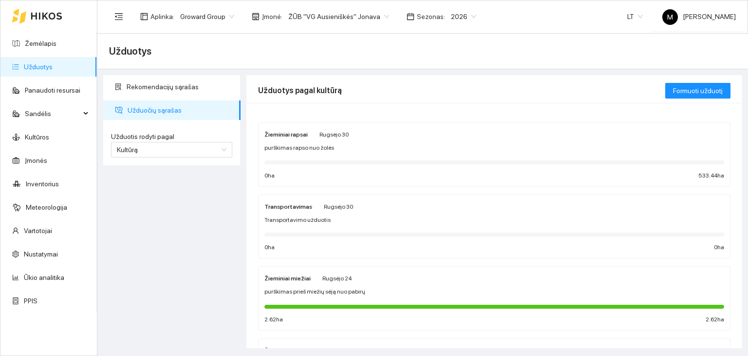
click at [293, 149] on span "purškimas rapso nuo žolės" at bounding box center [300, 147] width 70 height 9
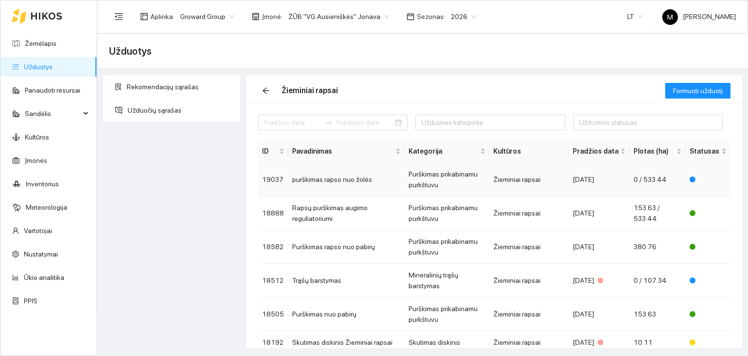
click at [342, 178] on td "purškimas rapso nuo žolės" at bounding box center [346, 180] width 116 height 34
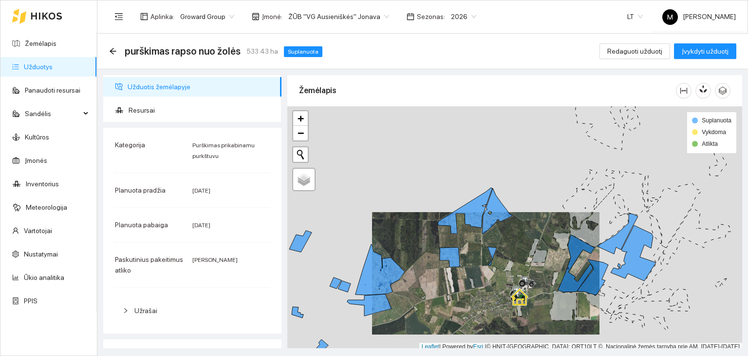
scroll to position [2, 0]
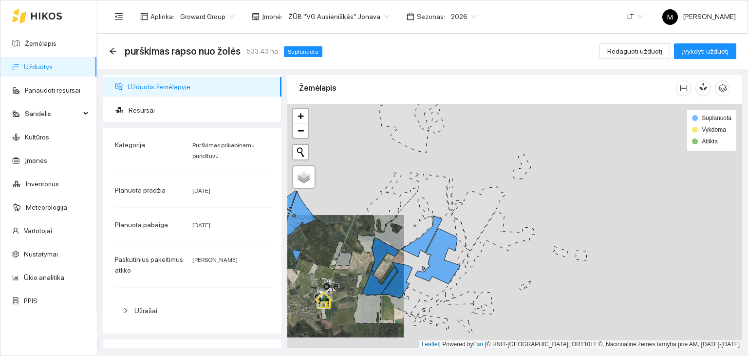
drag, startPoint x: 470, startPoint y: 305, endPoint x: 274, endPoint y: 310, distance: 195.9
click at [274, 310] on div "Užduotis žemėlapyje Resursai Kategorija Purškimas prikabinamu purkštuvu Planuot…" at bounding box center [420, 208] width 651 height 279
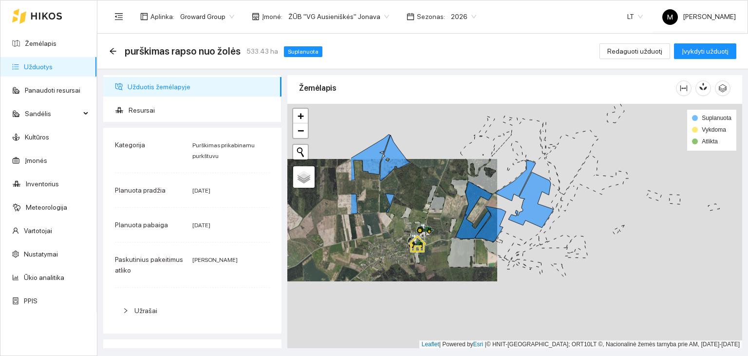
drag, startPoint x: 341, startPoint y: 240, endPoint x: 468, endPoint y: 172, distance: 144.3
click at [452, 154] on div at bounding box center [514, 226] width 455 height 245
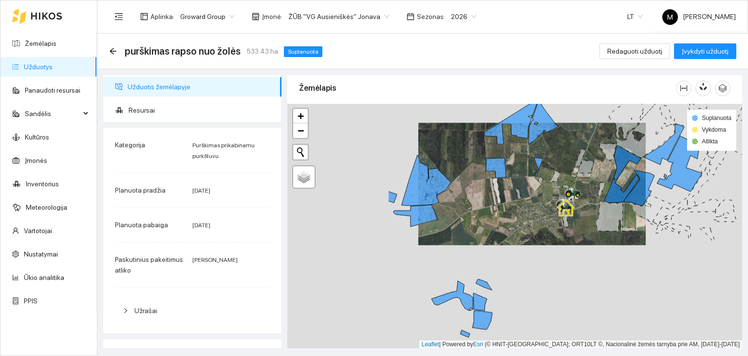
drag, startPoint x: 420, startPoint y: 281, endPoint x: 573, endPoint y: 245, distance: 156.8
click at [573, 245] on div at bounding box center [514, 226] width 455 height 245
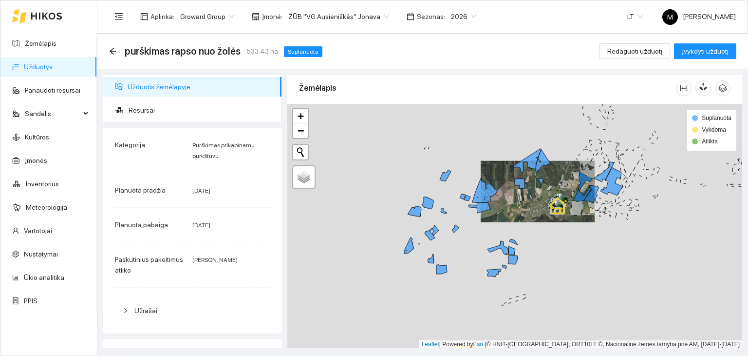
drag, startPoint x: 580, startPoint y: 284, endPoint x: 561, endPoint y: 254, distance: 35.5
click at [561, 254] on div at bounding box center [514, 226] width 455 height 245
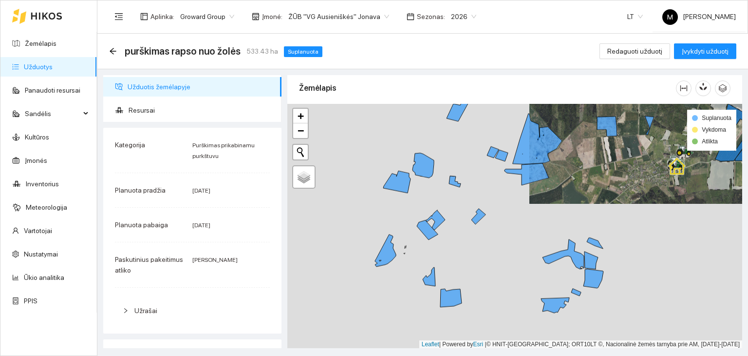
drag, startPoint x: 485, startPoint y: 226, endPoint x: 590, endPoint y: 199, distance: 108.3
click at [590, 199] on div at bounding box center [514, 226] width 455 height 245
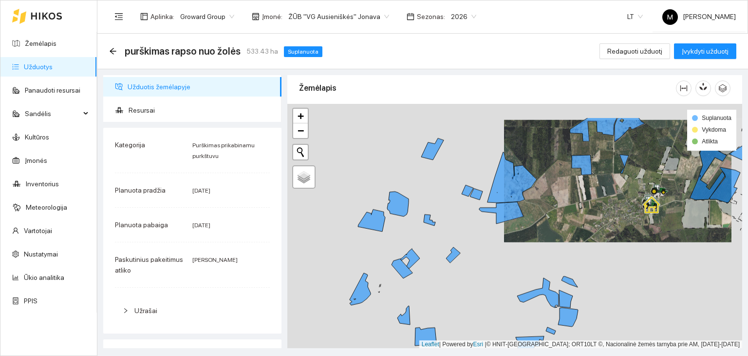
drag, startPoint x: 512, startPoint y: 186, endPoint x: 485, endPoint y: 223, distance: 45.0
click at [485, 223] on div at bounding box center [514, 226] width 455 height 245
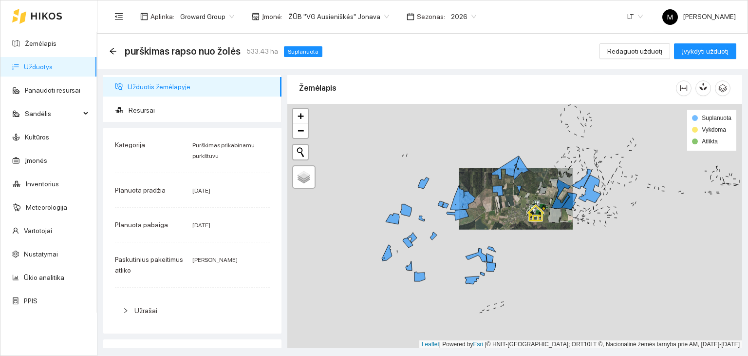
drag, startPoint x: 514, startPoint y: 234, endPoint x: 478, endPoint y: 232, distance: 35.7
click at [478, 232] on div at bounding box center [514, 226] width 455 height 245
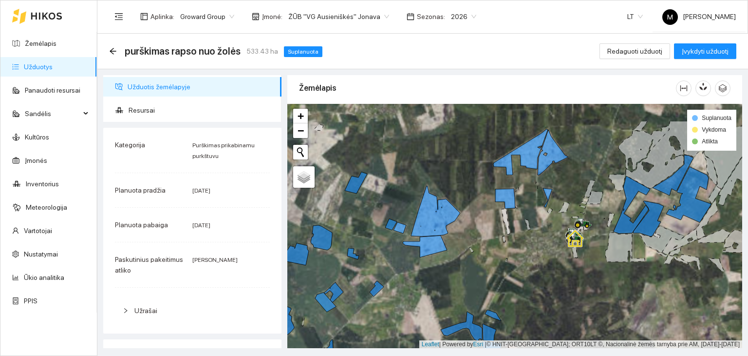
drag, startPoint x: 479, startPoint y: 142, endPoint x: 464, endPoint y: 184, distance: 44.5
click at [464, 184] on div at bounding box center [514, 226] width 455 height 245
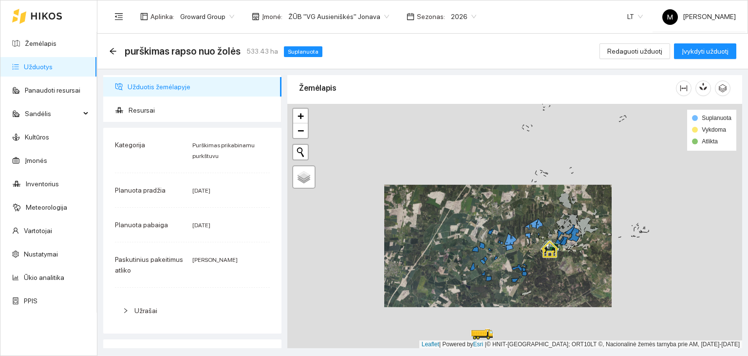
drag, startPoint x: 640, startPoint y: 278, endPoint x: 571, endPoint y: 287, distance: 69.9
click at [571, 287] on div at bounding box center [514, 226] width 455 height 245
